Goal: Information Seeking & Learning: Learn about a topic

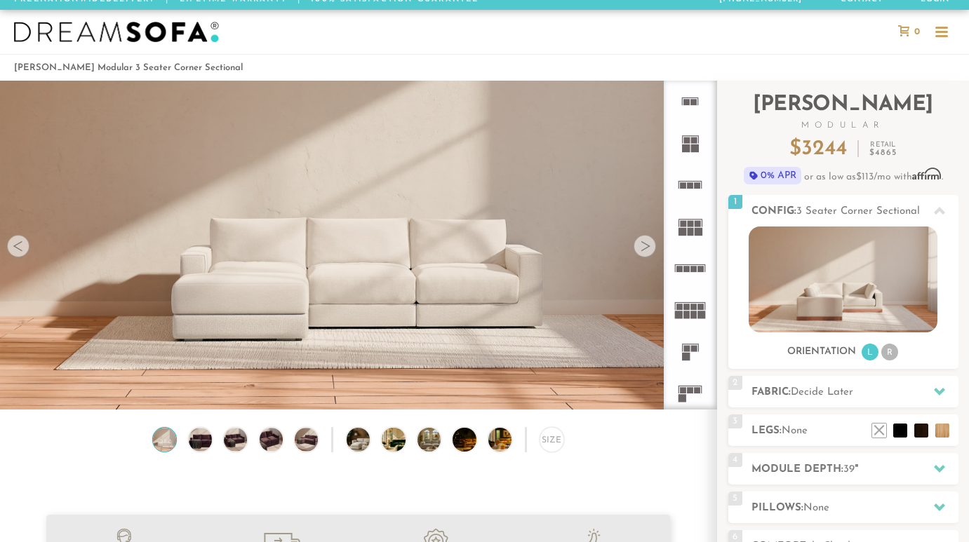
scroll to position [7, 0]
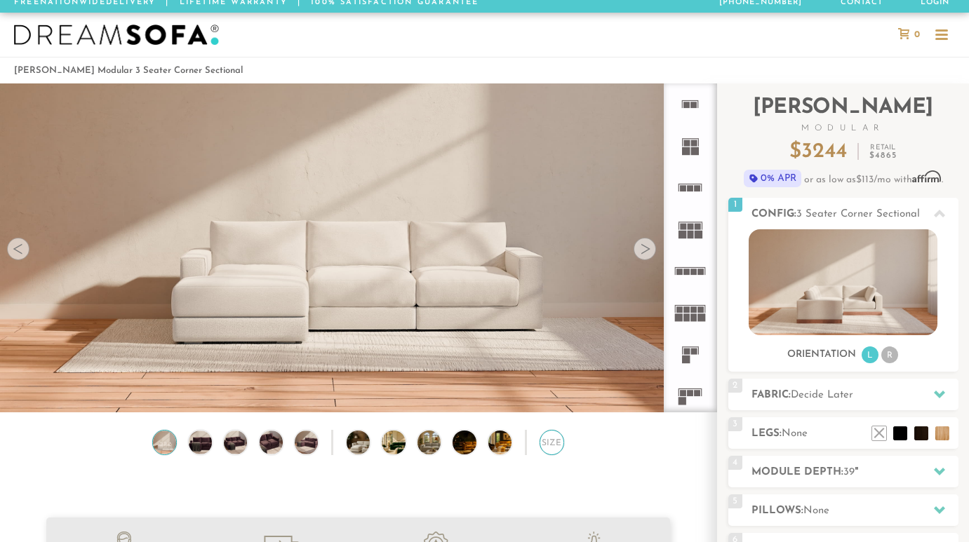
click at [552, 443] on div "Size" at bounding box center [552, 442] width 25 height 25
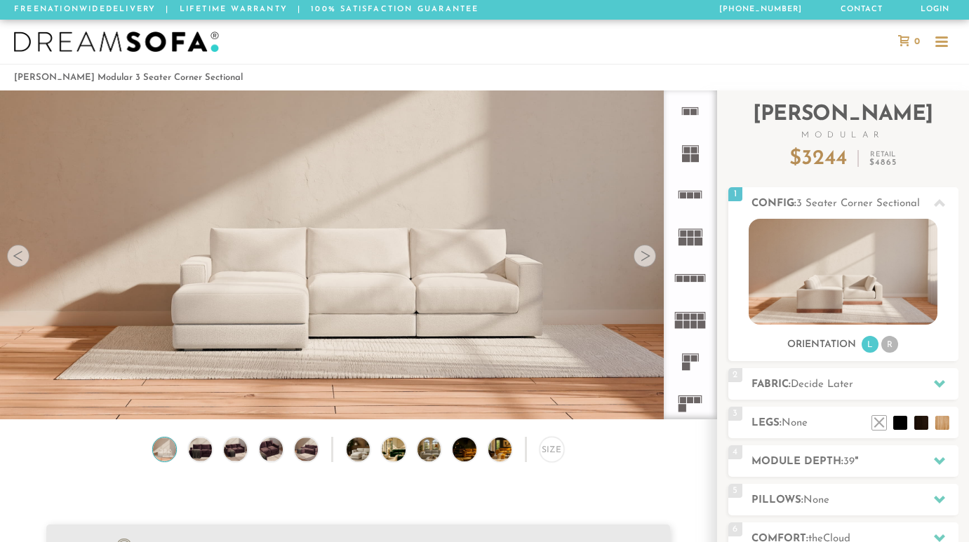
scroll to position [1, 1]
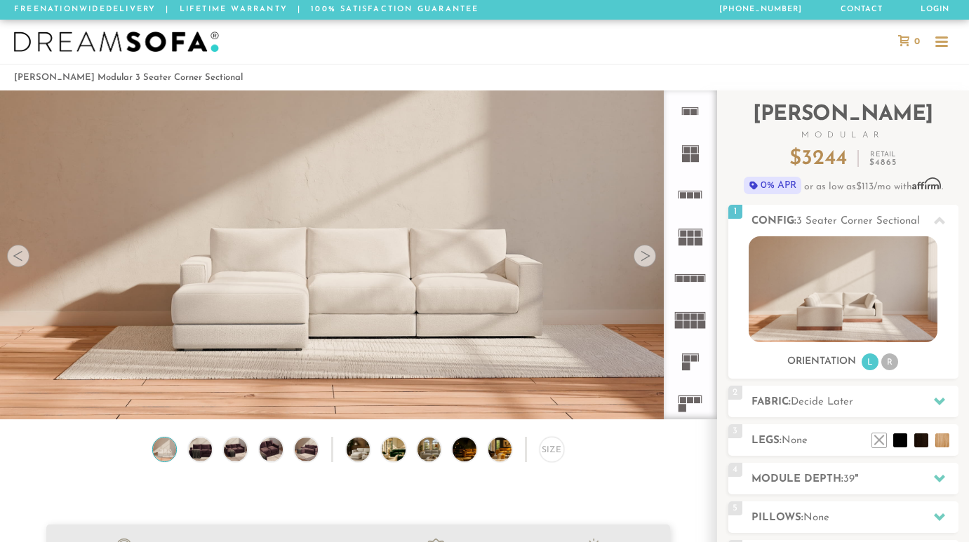
click at [941, 41] on div at bounding box center [941, 42] width 13 height 2
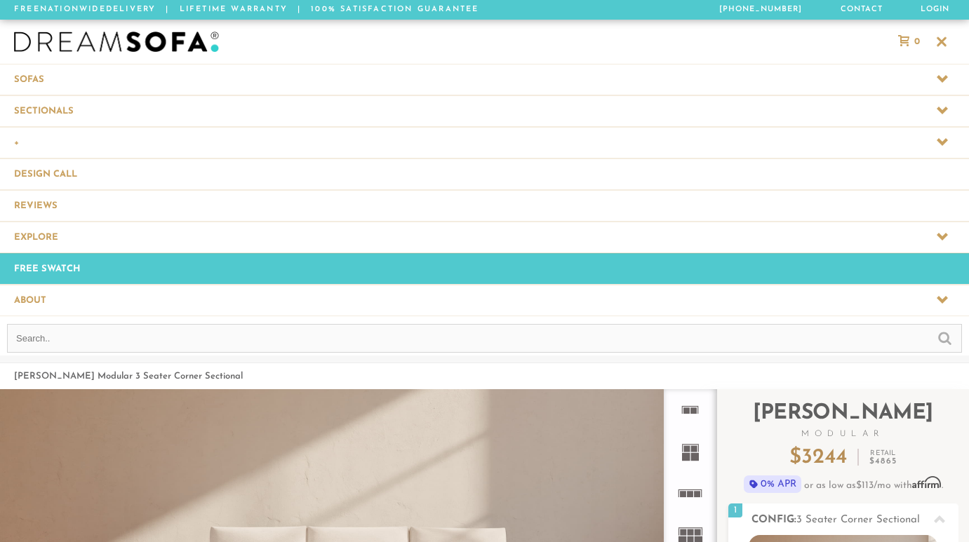
click at [48, 74] on span at bounding box center [484, 79] width 969 height 31
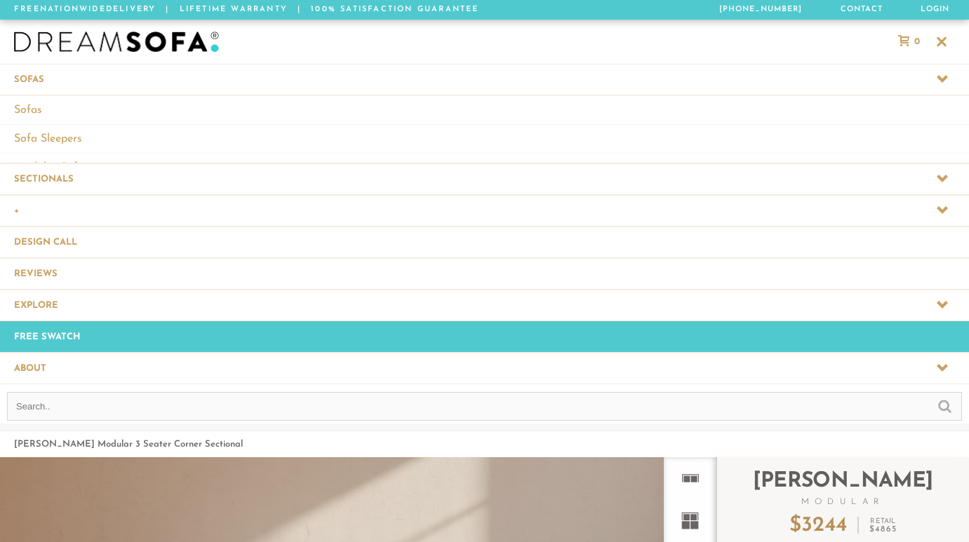
scroll to position [1, 1]
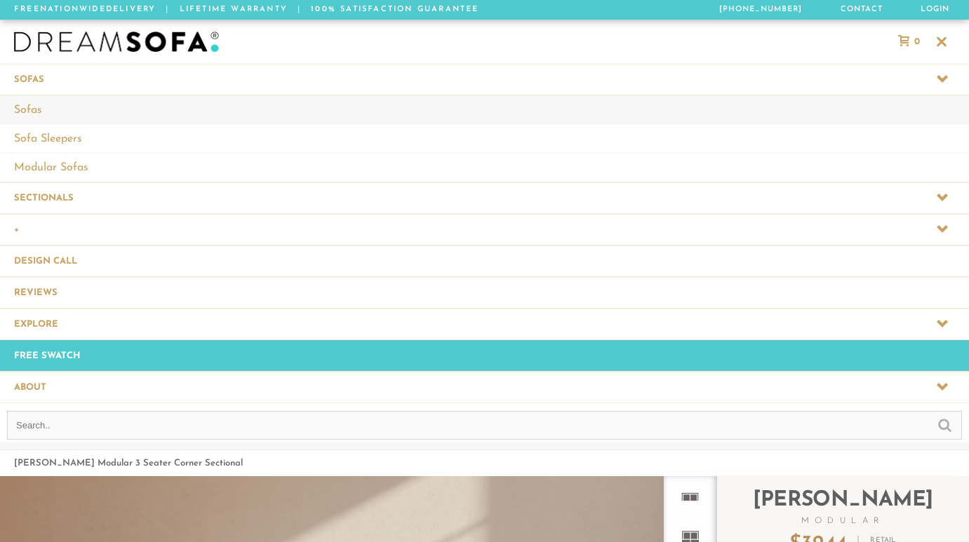
click at [32, 110] on link "Sofas" at bounding box center [484, 109] width 969 height 29
